Goal: Book appointment/travel/reservation

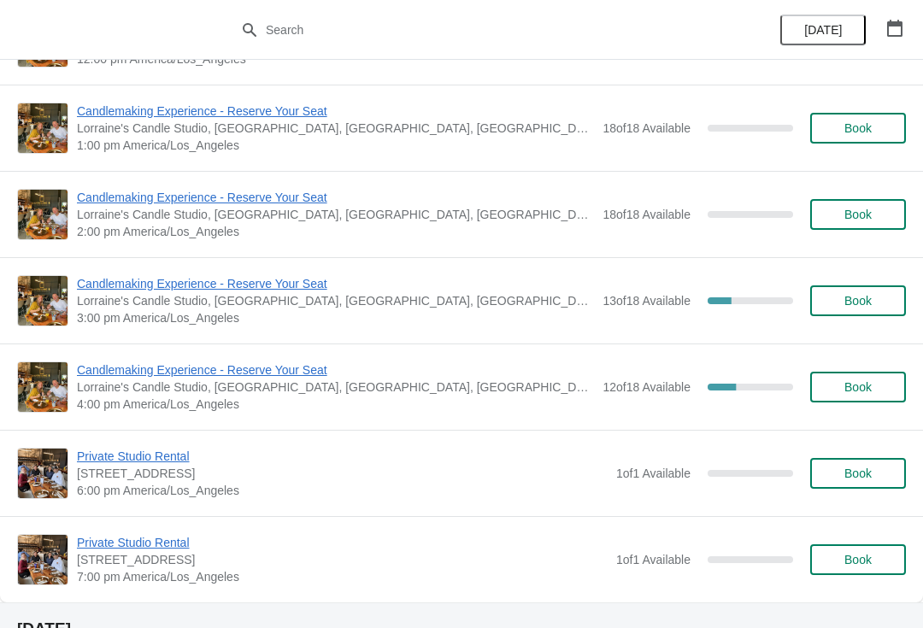
scroll to position [329, 0]
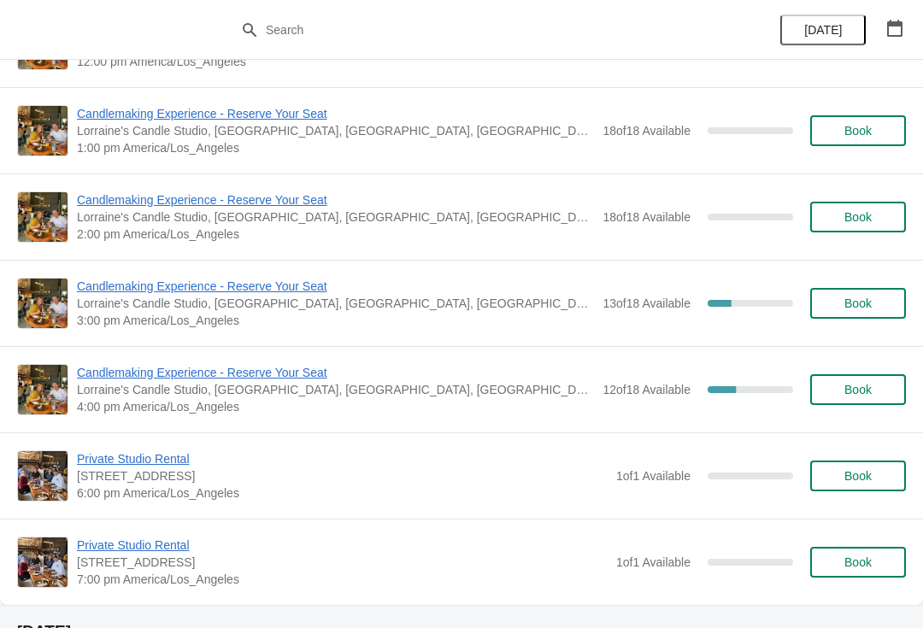
click at [122, 292] on span "Candlemaking Experience - Reserve Your Seat" at bounding box center [335, 286] width 517 height 17
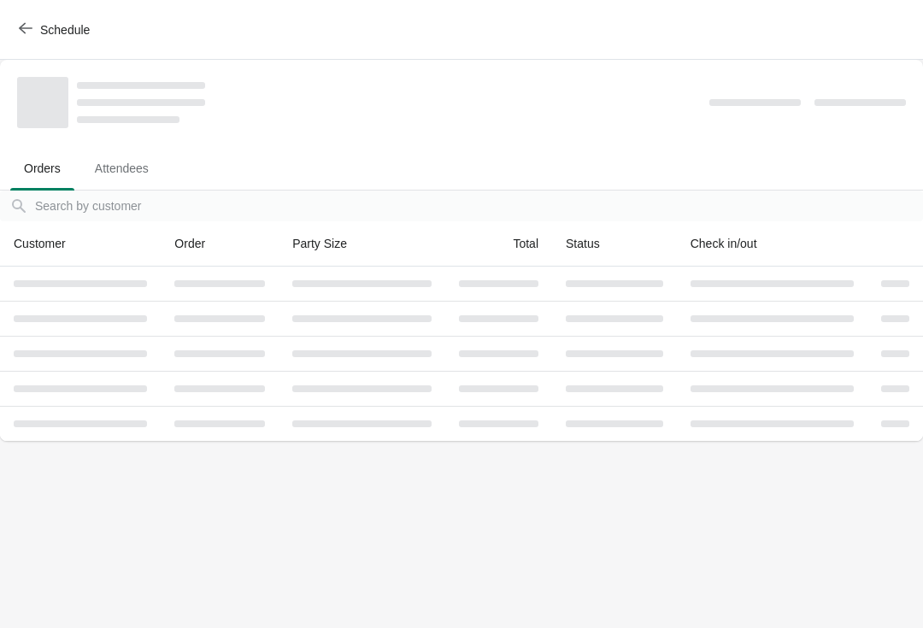
scroll to position [0, 0]
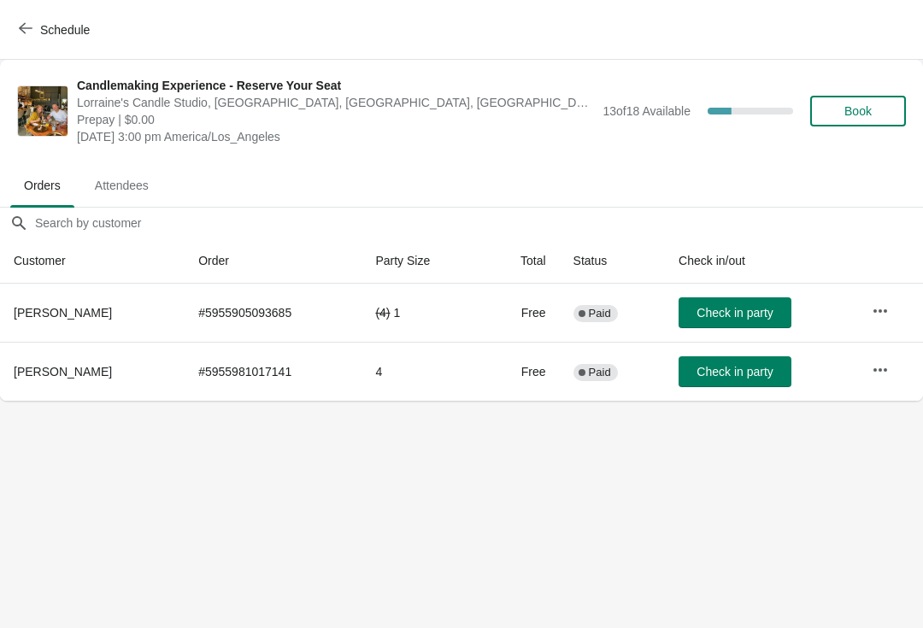
click at [32, 20] on button "Schedule" at bounding box center [56, 30] width 95 height 31
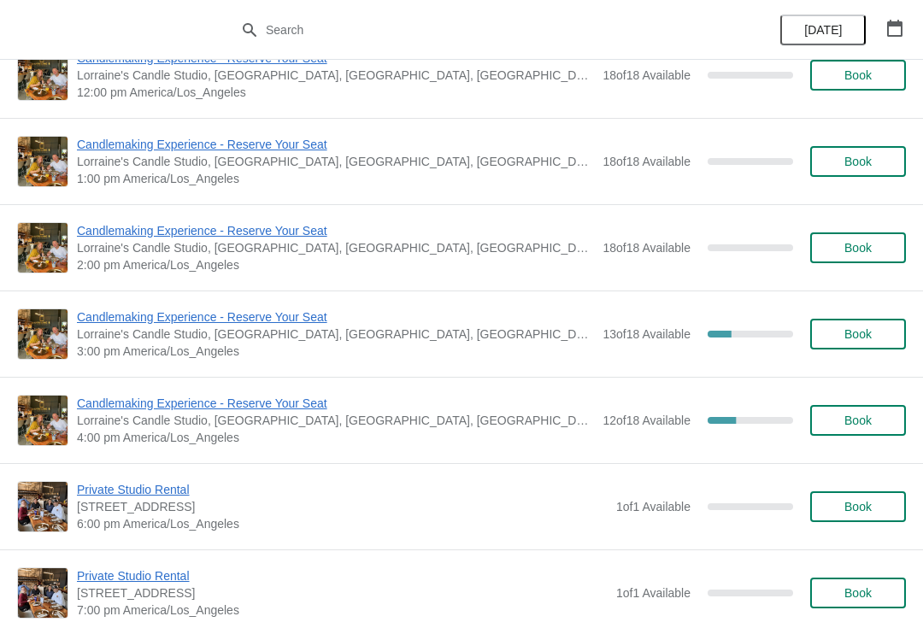
scroll to position [314, 0]
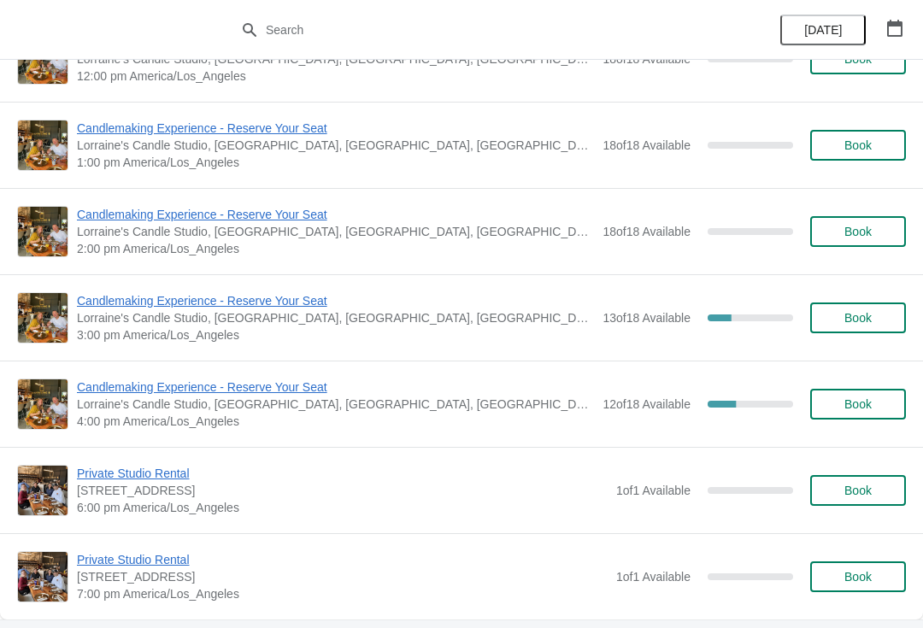
click at [111, 393] on span "Candlemaking Experience - Reserve Your Seat" at bounding box center [335, 387] width 517 height 17
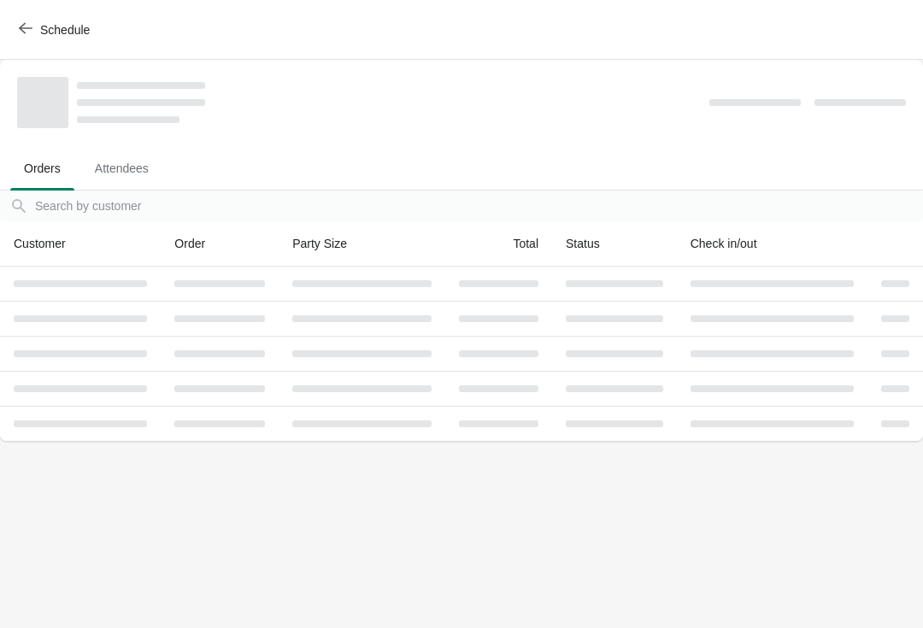
scroll to position [0, 0]
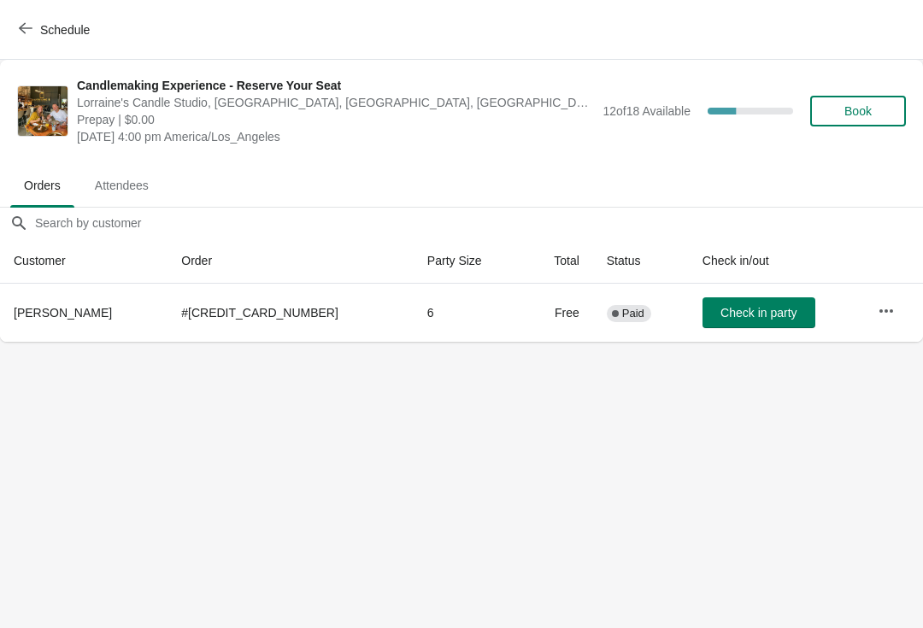
click at [30, 24] on icon "button" at bounding box center [26, 28] width 14 height 14
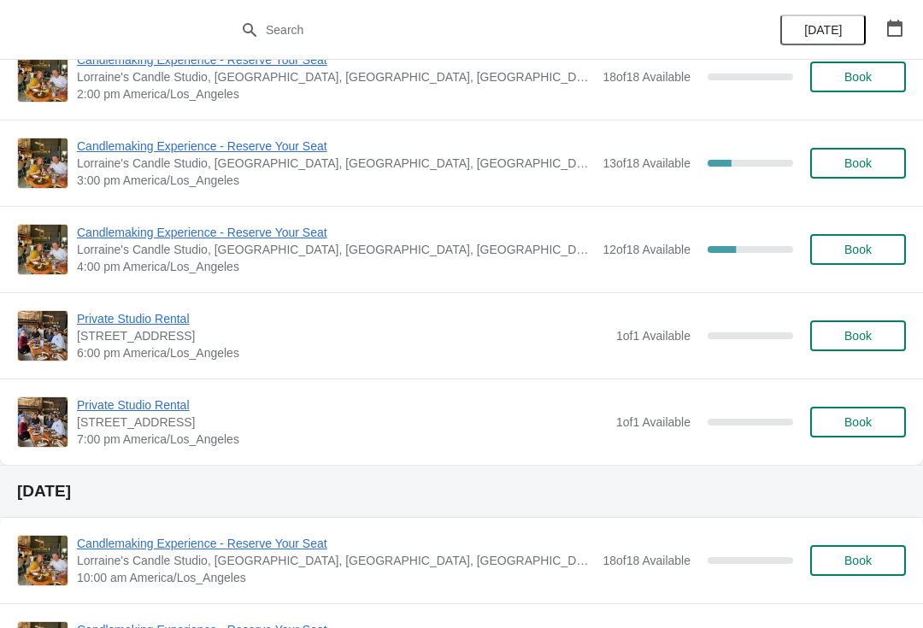
scroll to position [436, 0]
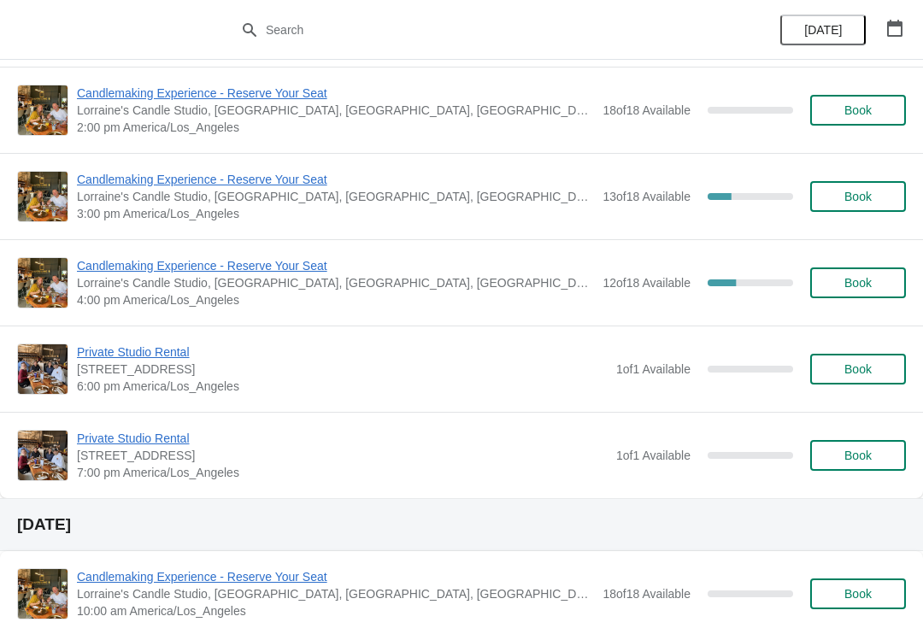
click at [124, 185] on span "Candlemaking Experience - Reserve Your Seat" at bounding box center [335, 179] width 517 height 17
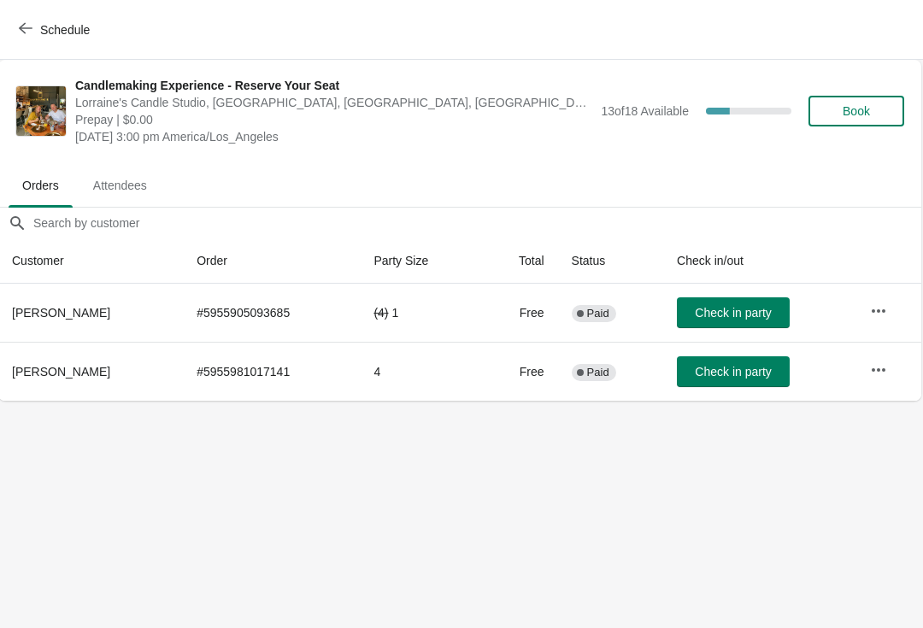
scroll to position [0, 1]
click at [32, 25] on icon "button" at bounding box center [26, 28] width 14 height 14
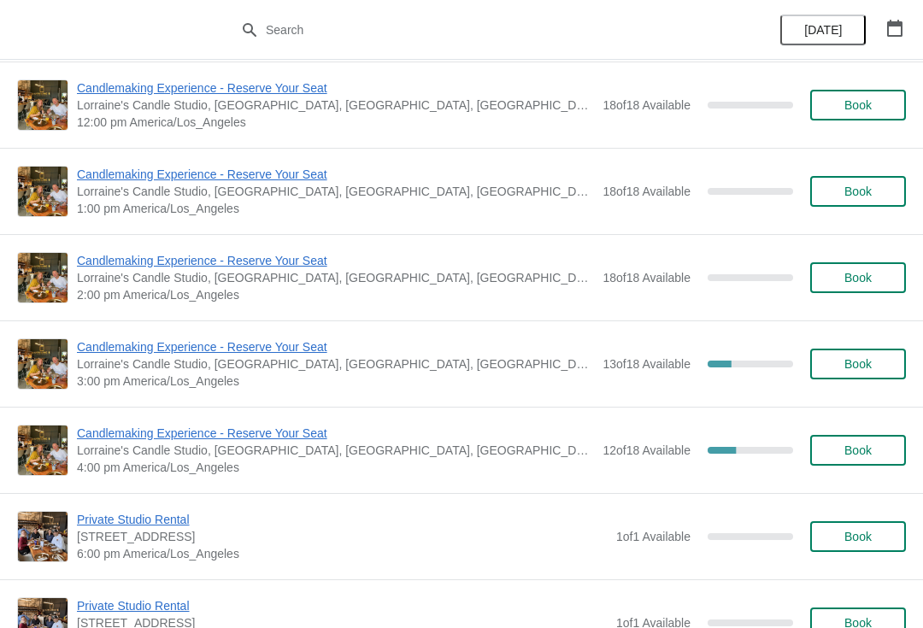
scroll to position [273, 0]
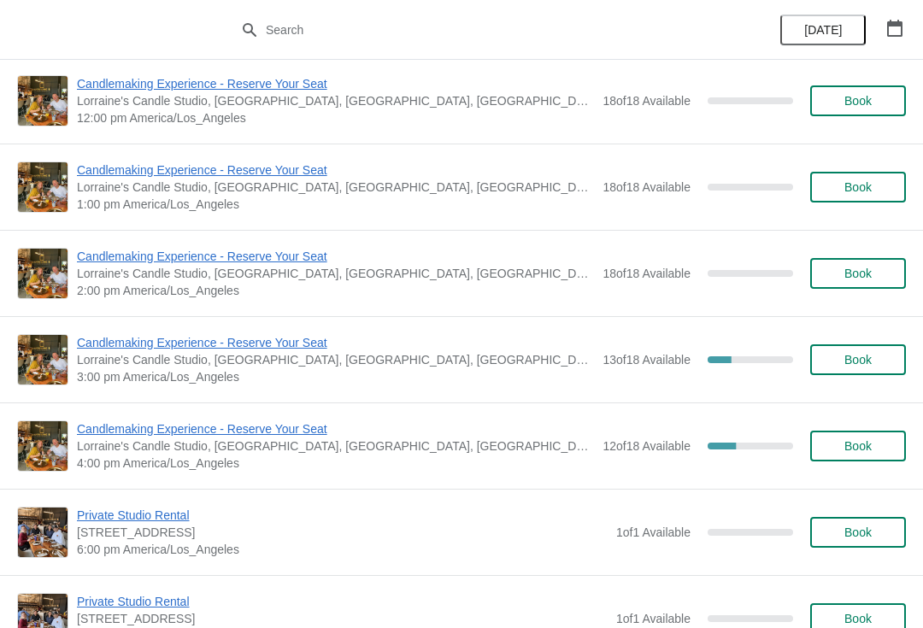
click at [110, 349] on span "Candlemaking Experience - Reserve Your Seat" at bounding box center [335, 342] width 517 height 17
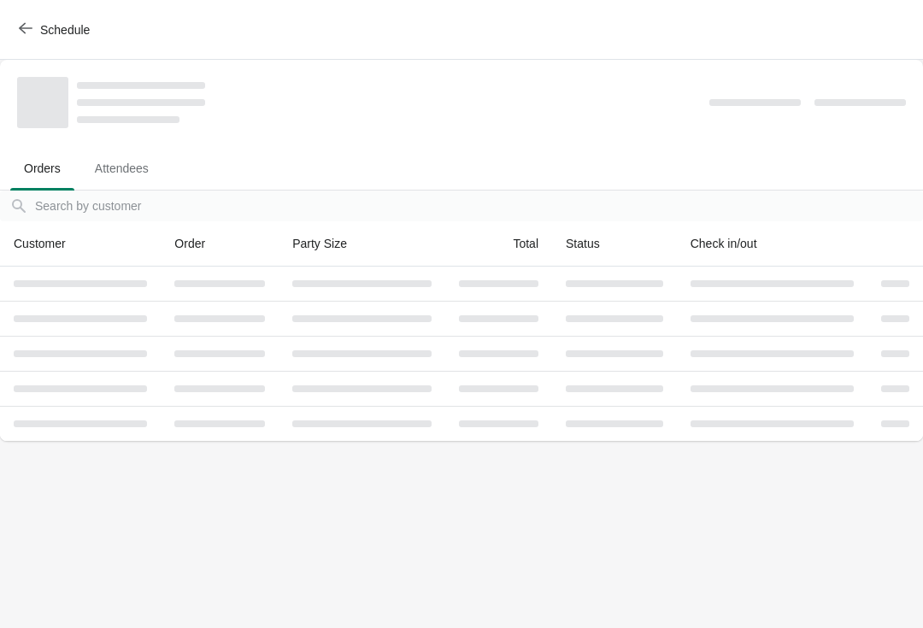
scroll to position [0, 0]
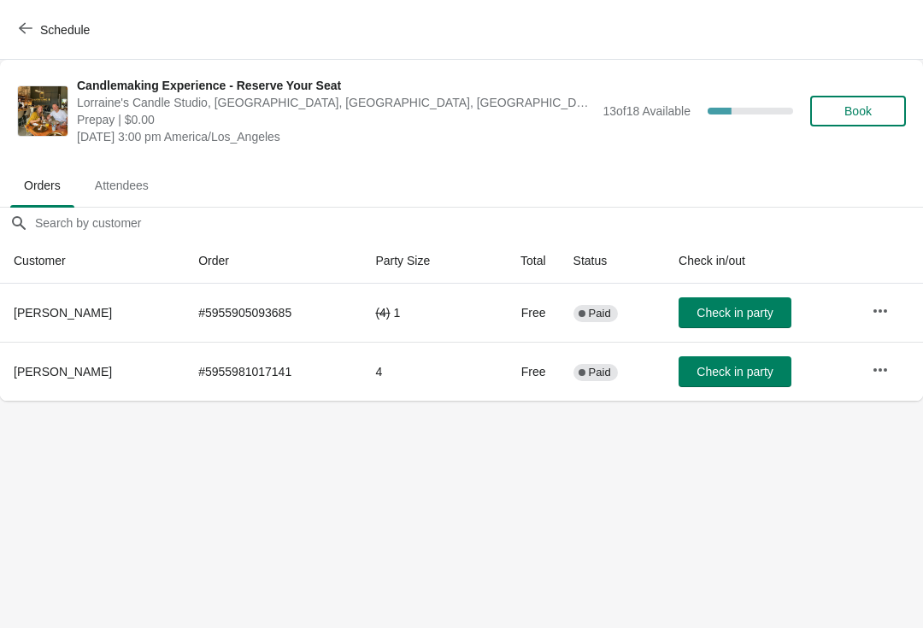
click at [32, 43] on button "Schedule" at bounding box center [56, 30] width 95 height 31
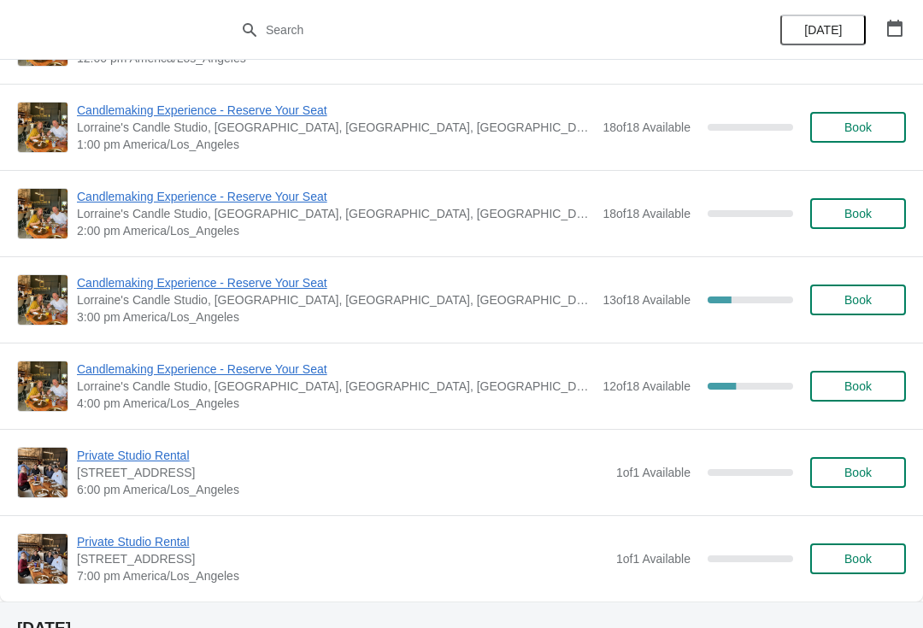
scroll to position [336, 0]
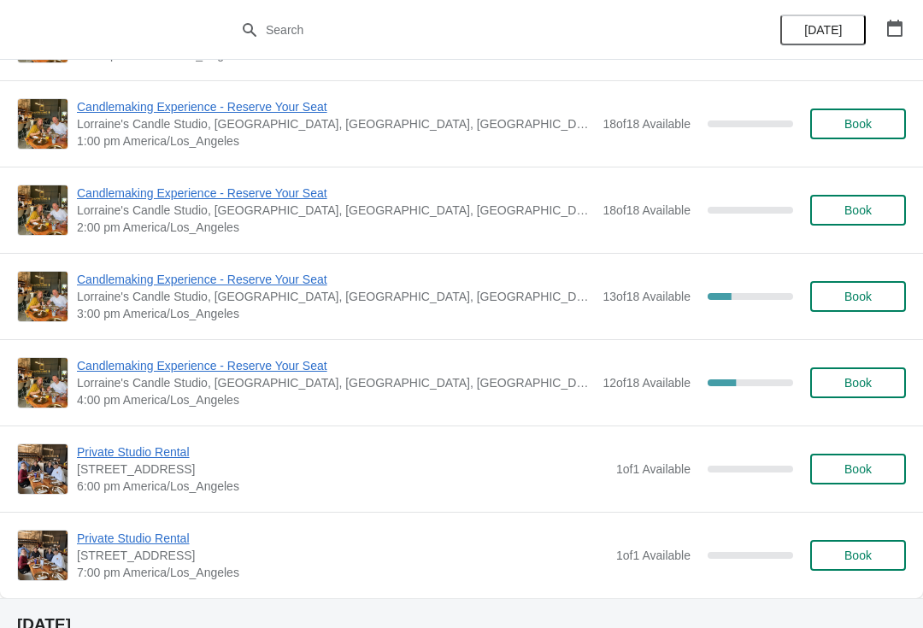
click at [134, 258] on div "Candlemaking Experience - Reserve Your Seat Lorraine's [GEOGRAPHIC_DATA], [GEOG…" at bounding box center [461, 296] width 923 height 86
click at [141, 279] on span "Candlemaking Experience - Reserve Your Seat" at bounding box center [335, 279] width 517 height 17
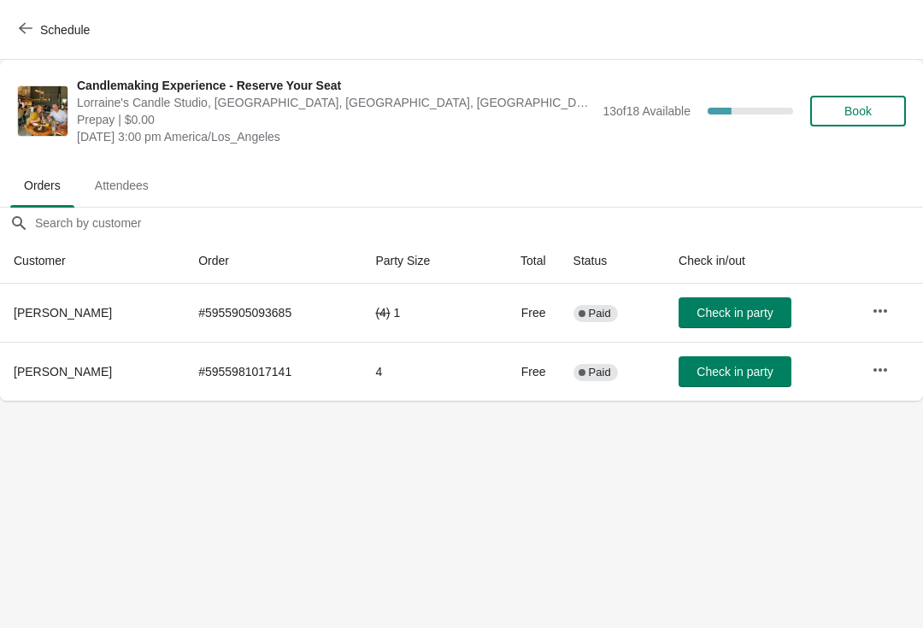
click at [26, 41] on button "Schedule" at bounding box center [56, 30] width 95 height 31
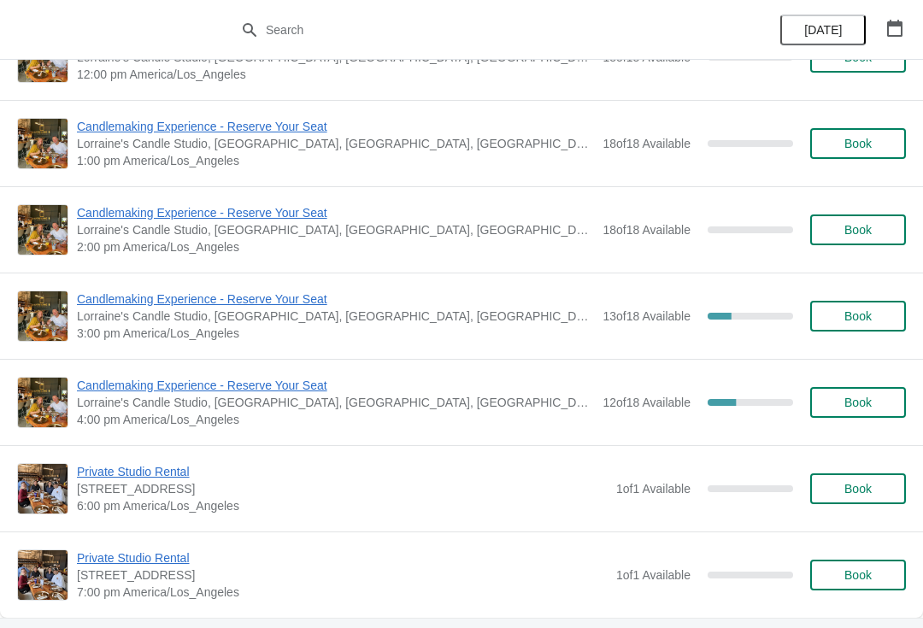
scroll to position [317, 0]
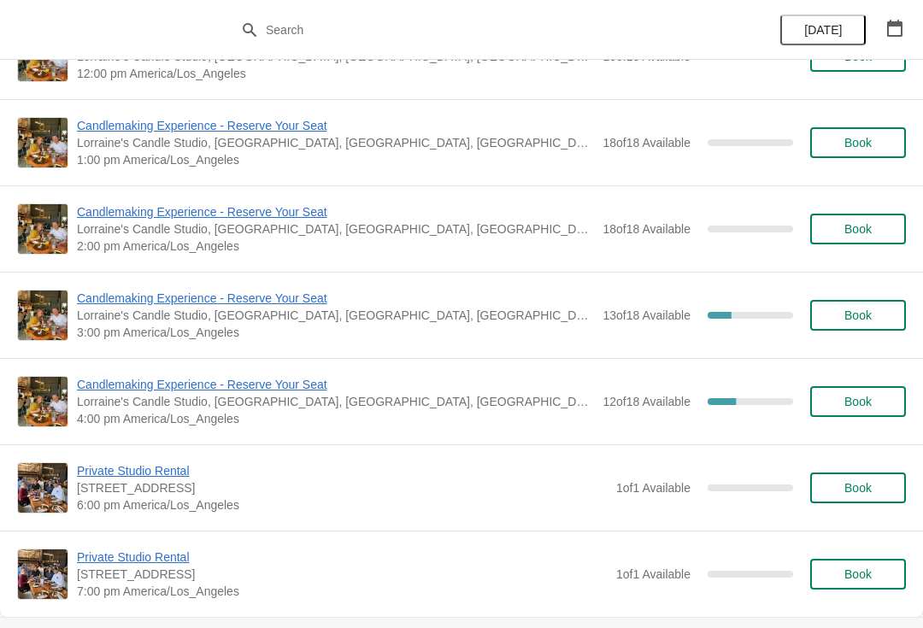
click at [91, 378] on span "Candlemaking Experience - Reserve Your Seat" at bounding box center [335, 384] width 517 height 17
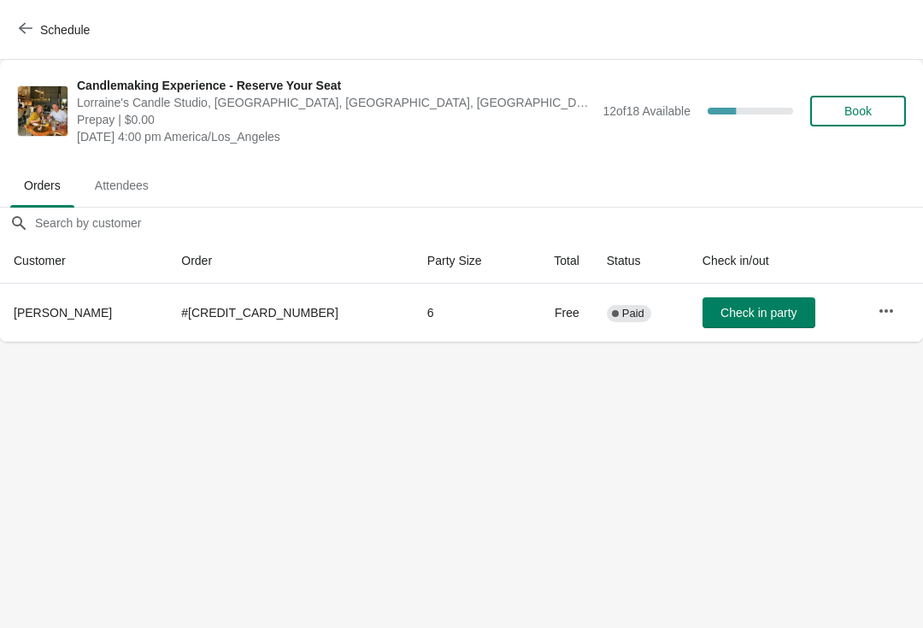
scroll to position [0, 0]
click at [43, 34] on span "Schedule" at bounding box center [65, 30] width 50 height 14
